Goal: Information Seeking & Learning: Find specific fact

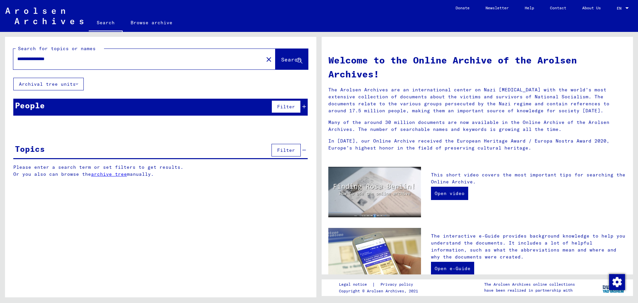
type input "**********"
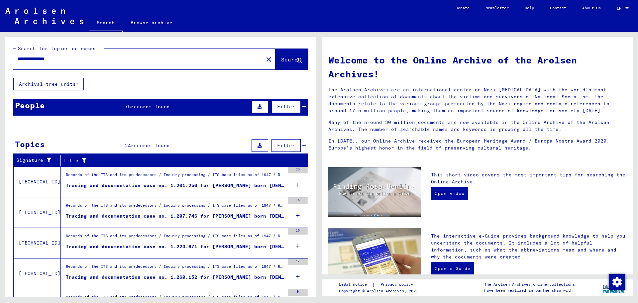
scroll to position [42, 0]
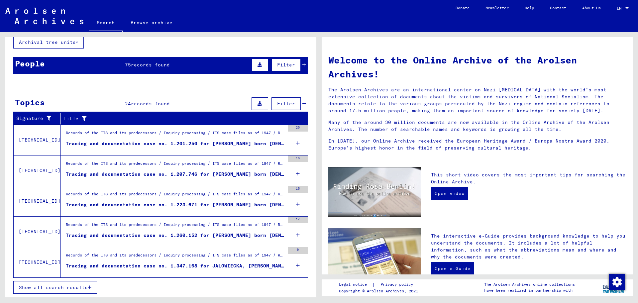
click at [141, 138] on div "Records of the ITS and its predecessors / Inquiry processing / ITS case files a…" at bounding box center [175, 134] width 219 height 9
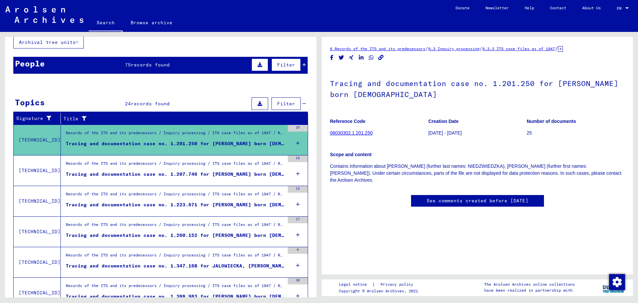
click at [178, 167] on div "Records of the ITS and its predecessors / Inquiry processing / ITS case files a…" at bounding box center [175, 164] width 219 height 9
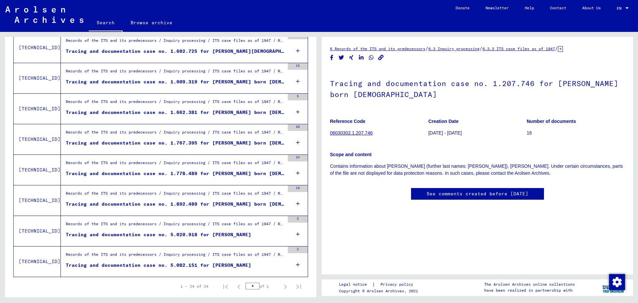
scroll to position [641, 0]
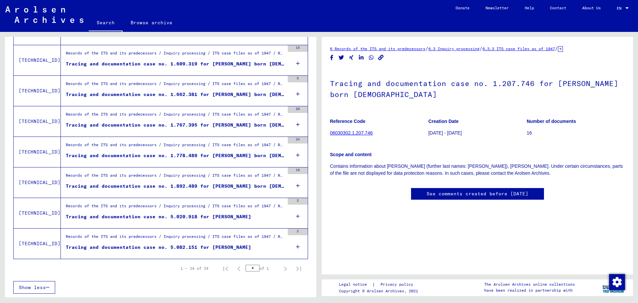
click at [119, 242] on div "Records of the ITS and its predecessors / Inquiry processing / ITS case files a…" at bounding box center [175, 238] width 219 height 9
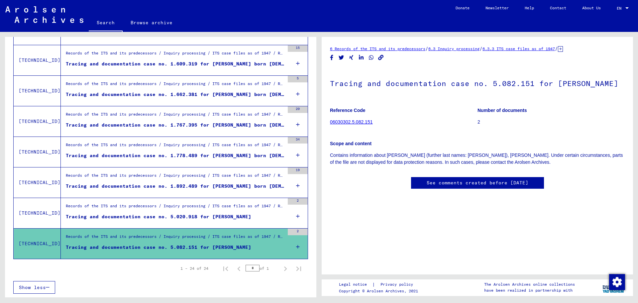
click at [355, 125] on link "06030302.5.082.151" at bounding box center [351, 121] width 43 height 5
click at [40, 12] on img at bounding box center [44, 14] width 78 height 17
